Goal: Find specific page/section: Find specific page/section

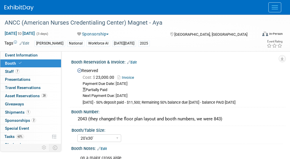
select select "20'x30'"
select select "Yes"
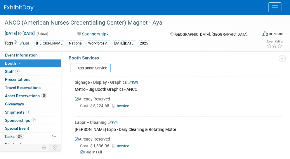
click at [0, 0] on icon at bounding box center [0, 0] width 0 height 0
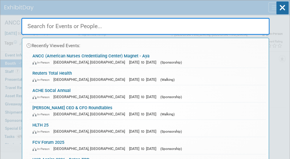
click at [138, 27] on input "text" at bounding box center [145, 26] width 248 height 17
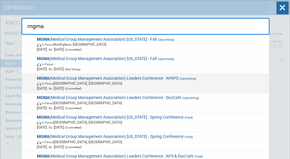
type input "mgma"
click at [48, 90] on span "MGMA (Medical Group Management Association) Leaders Conference - APAPS (Upcomin…" at bounding box center [151, 83] width 232 height 15
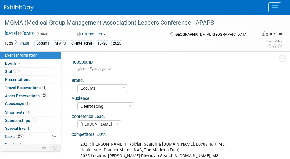
select select "Locums"
select select "Client-facing"
select select "[PERSON_NAME]"
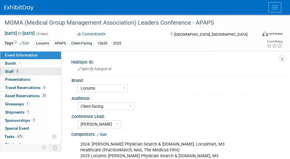
click at [7, 70] on span "Staff 5" at bounding box center [12, 71] width 15 height 5
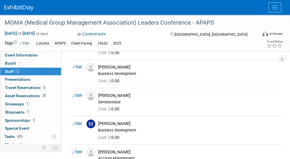
scroll to position [43, 0]
click at [283, 120] on div "Event Information Event Info Booth Booth 5 Staff 5 Staff 0 Presentations 0 Pres…" at bounding box center [145, 75] width 290 height 206
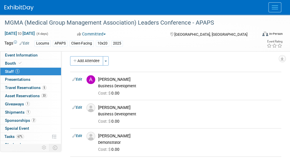
scroll to position [0, 0]
